Goal: Task Accomplishment & Management: Use online tool/utility

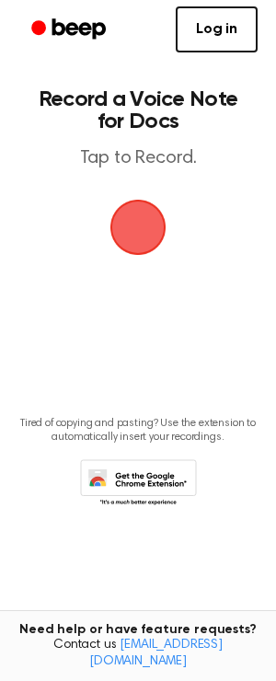
click at [139, 244] on span "button" at bounding box center [138, 228] width 56 height 56
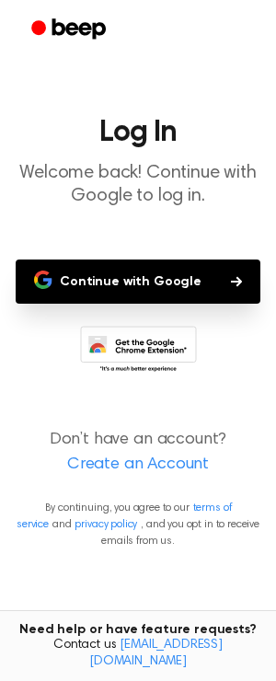
click at [76, 21] on icon "Beep" at bounding box center [70, 29] width 78 height 27
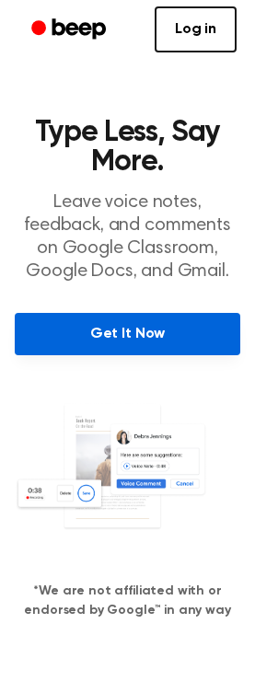
click at [136, 344] on link "Get It Now" at bounding box center [128, 334] width 226 height 42
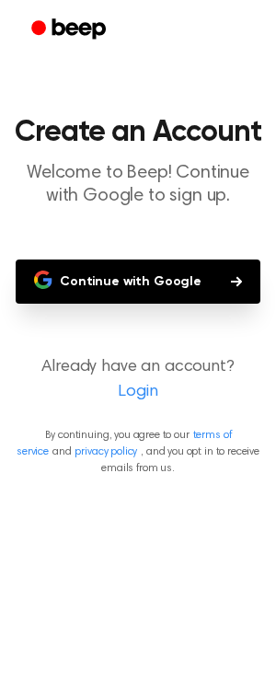
click at [150, 281] on button "Continue with Google" at bounding box center [138, 282] width 245 height 44
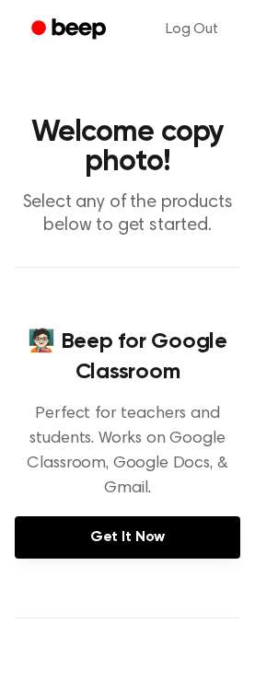
click at [148, 560] on div "🧑🏻‍🏫 Beep for Google Classroom Perfect for teachers and students. Works on Goog…" at bounding box center [128, 442] width 226 height 351
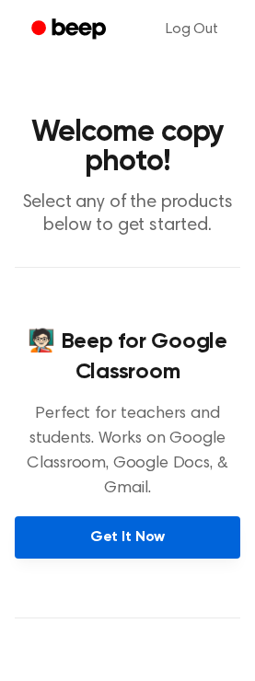
click at [157, 542] on link "Get It Now" at bounding box center [128, 538] width 226 height 42
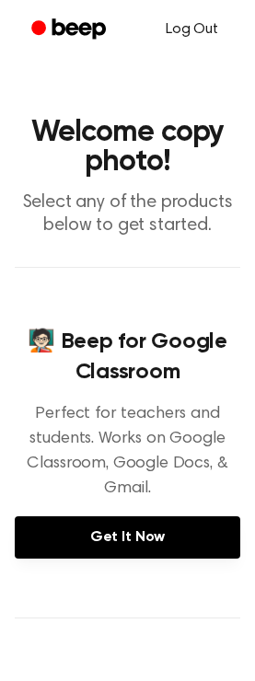
click at [204, 28] on link "Log Out" at bounding box center [191, 29] width 89 height 44
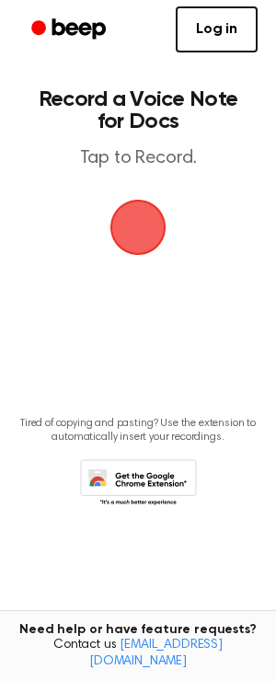
click at [146, 238] on span "button" at bounding box center [138, 228] width 52 height 52
drag, startPoint x: 131, startPoint y: 215, endPoint x: -598, endPoint y: 204, distance: 728.5
click at [0, 204] on html "Log in Create Account Record a Voice Note for Docs Tap to Record. Tired of copy…" at bounding box center [138, 340] width 276 height 681
drag, startPoint x: 152, startPoint y: 230, endPoint x: 163, endPoint y: 328, distance: 98.2
click at [163, 328] on main "Record a Voice Note for Docs Tap to Record. Tired of copying and pasting? Use t…" at bounding box center [138, 311] width 276 height 622
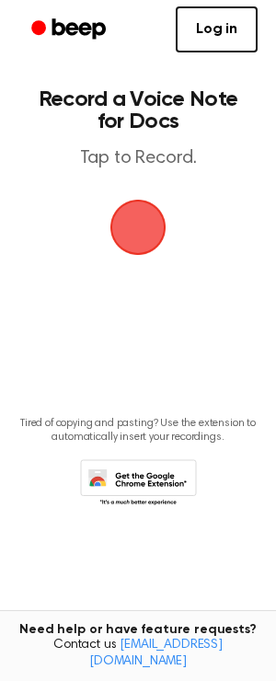
click at [160, 242] on span "button" at bounding box center [138, 228] width 56 height 56
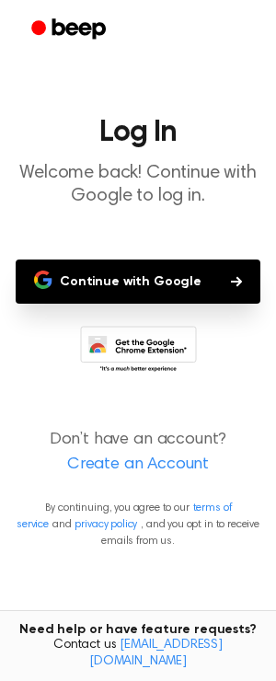
click at [160, 242] on main "Log In Welcome back! Continue with Google to log in. Continue with Google Don’t…" at bounding box center [138, 340] width 276 height 681
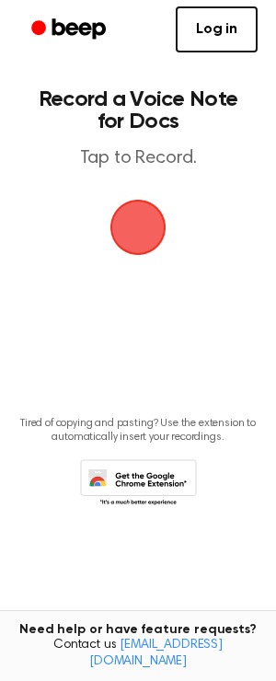
drag, startPoint x: 138, startPoint y: 225, endPoint x: 132, endPoint y: 343, distance: 119.0
click at [132, 343] on main "Record a Voice Note for Docs Tap to Record. Tired of copying and pasting? Use t…" at bounding box center [138, 311] width 276 height 622
drag, startPoint x: 153, startPoint y: 251, endPoint x: 146, endPoint y: 319, distance: 67.5
click at [146, 319] on main "Record a Voice Note for Docs Tap to Record. Tired of copying and pasting? Use t…" at bounding box center [138, 311] width 276 height 622
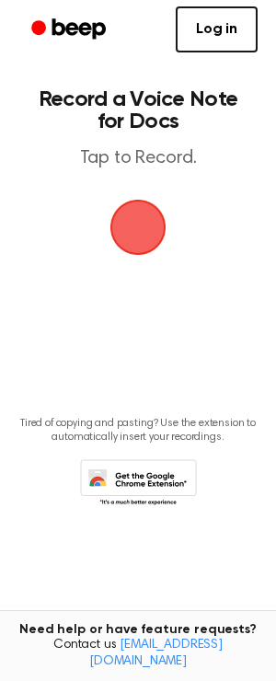
click at [153, 287] on main "Record a Voice Note for Docs Tap to Record. Tired of copying and pasting? Use t…" at bounding box center [138, 311] width 276 height 622
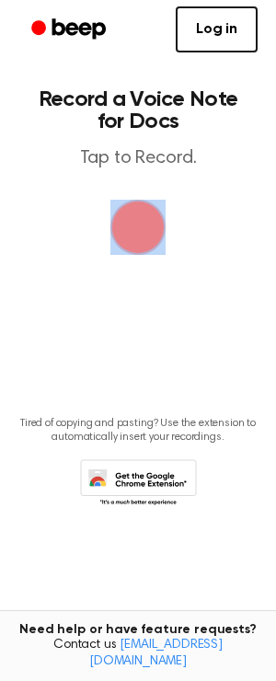
click at [153, 287] on main "Record a Voice Note for Docs Tap to Record. Tired of copying and pasting? Use t…" at bounding box center [138, 311] width 276 height 622
click at [138, 256] on span "button" at bounding box center [138, 228] width 56 height 56
